Goal: Task Accomplishment & Management: Manage account settings

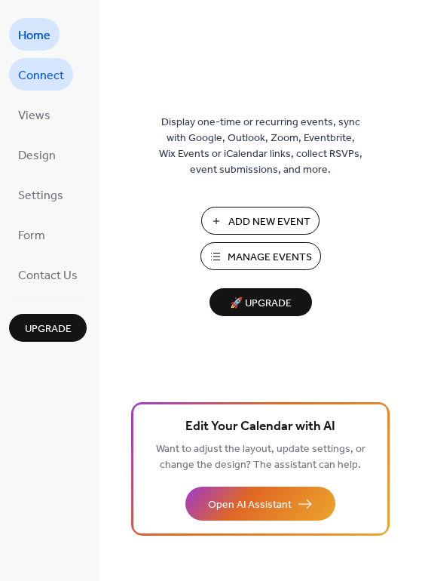
click at [57, 68] on span "Connect" at bounding box center [41, 75] width 46 height 23
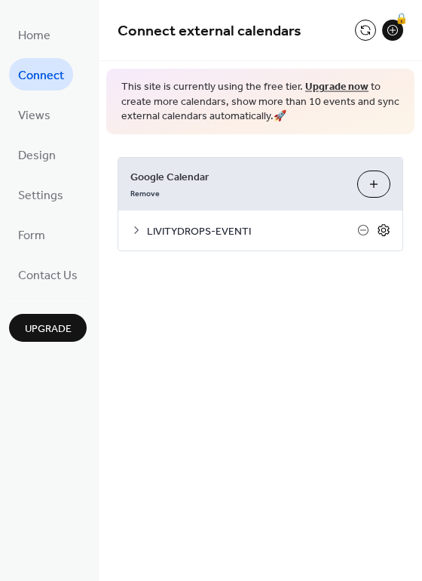
click at [385, 230] on icon at bounding box center [384, 230] width 5 height 5
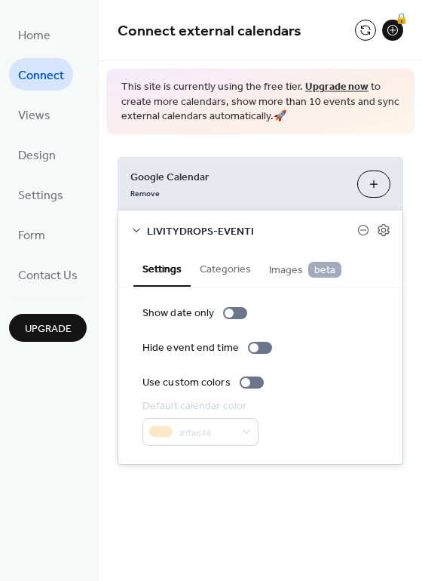
click at [246, 476] on div "Google Calendar Remove Choose Calendars LIVITYDROPS-EVENTI Settings Categories …" at bounding box center [261, 310] width 324 height 353
click at [135, 231] on icon at bounding box center [137, 231] width 8 height 5
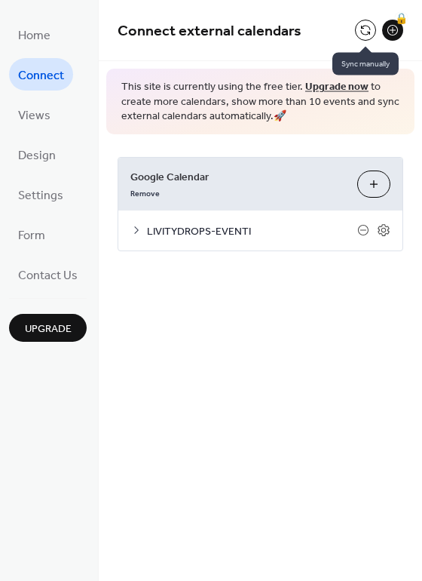
click at [364, 26] on button at bounding box center [365, 30] width 21 height 21
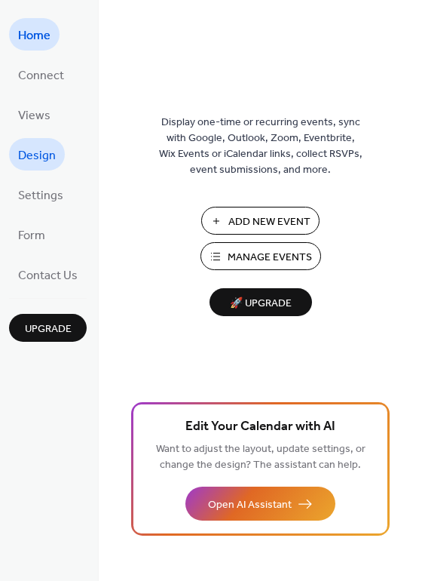
click at [48, 168] on link "Design" at bounding box center [37, 154] width 56 height 32
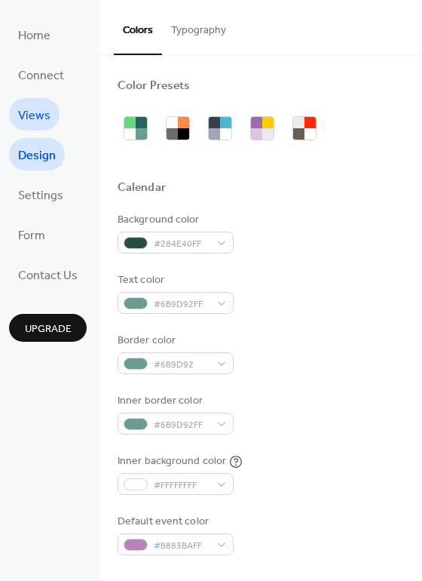
click at [43, 120] on span "Views" at bounding box center [34, 115] width 32 height 23
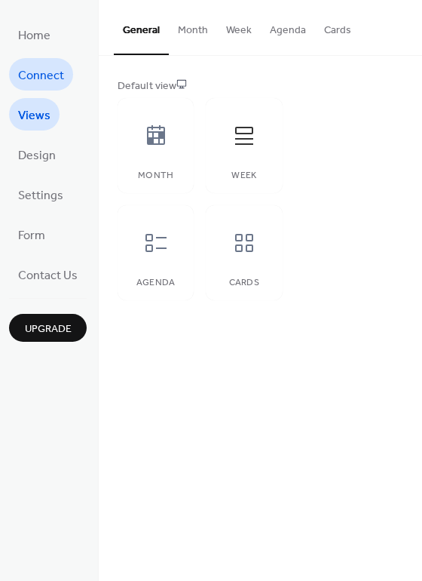
click at [41, 78] on span "Connect" at bounding box center [41, 75] width 46 height 23
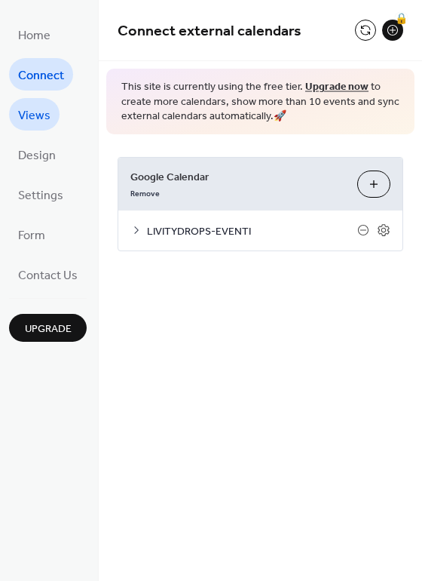
click at [36, 108] on span "Views" at bounding box center [34, 115] width 32 height 23
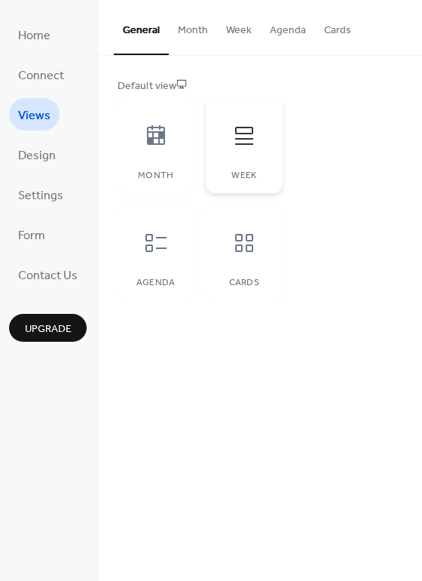
click at [248, 152] on div at bounding box center [244, 135] width 45 height 45
click at [248, 32] on button "Week" at bounding box center [239, 27] width 44 height 54
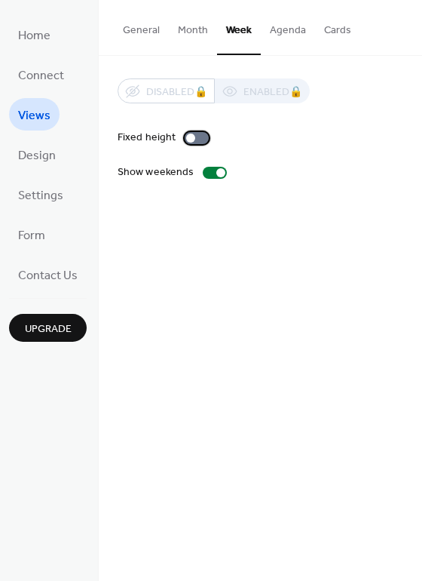
click at [194, 138] on div at bounding box center [197, 138] width 24 height 12
click at [207, 171] on div at bounding box center [215, 173] width 24 height 12
click at [207, 171] on div at bounding box center [208, 172] width 9 height 9
click at [189, 33] on button "Month" at bounding box center [193, 27] width 48 height 54
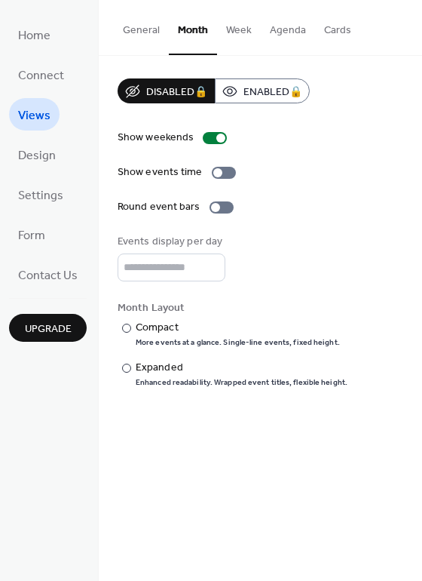
click at [234, 36] on button "Week" at bounding box center [239, 27] width 44 height 54
